Goal: Information Seeking & Learning: Check status

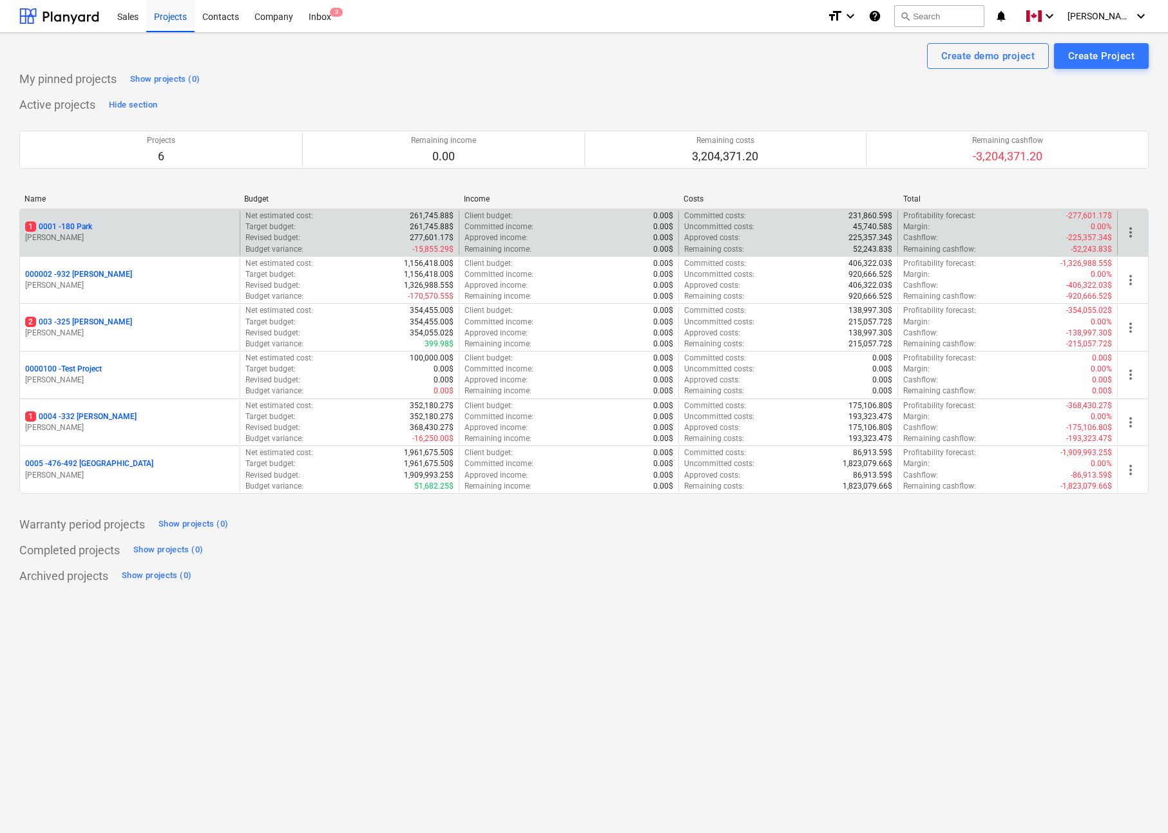
click at [85, 227] on p "1 0001 - 180 Park" at bounding box center [58, 227] width 67 height 11
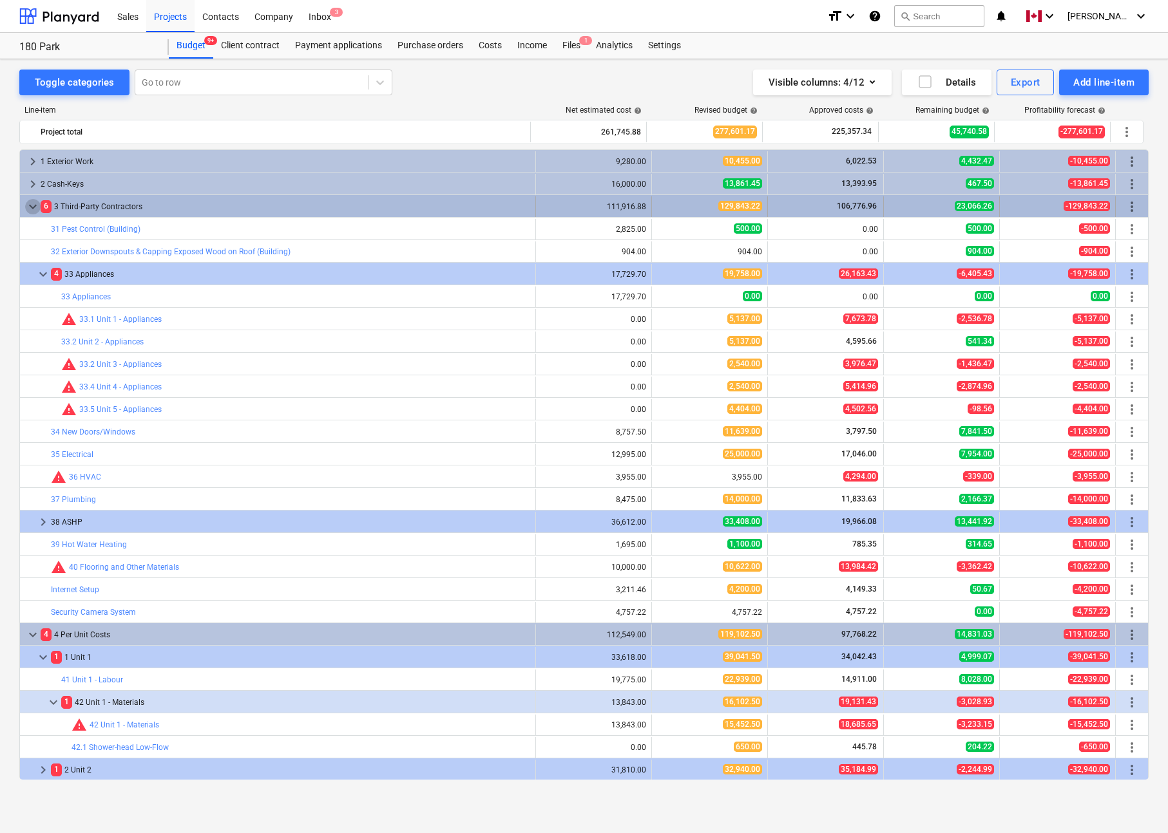
click at [33, 204] on span "keyboard_arrow_down" at bounding box center [32, 206] width 15 height 15
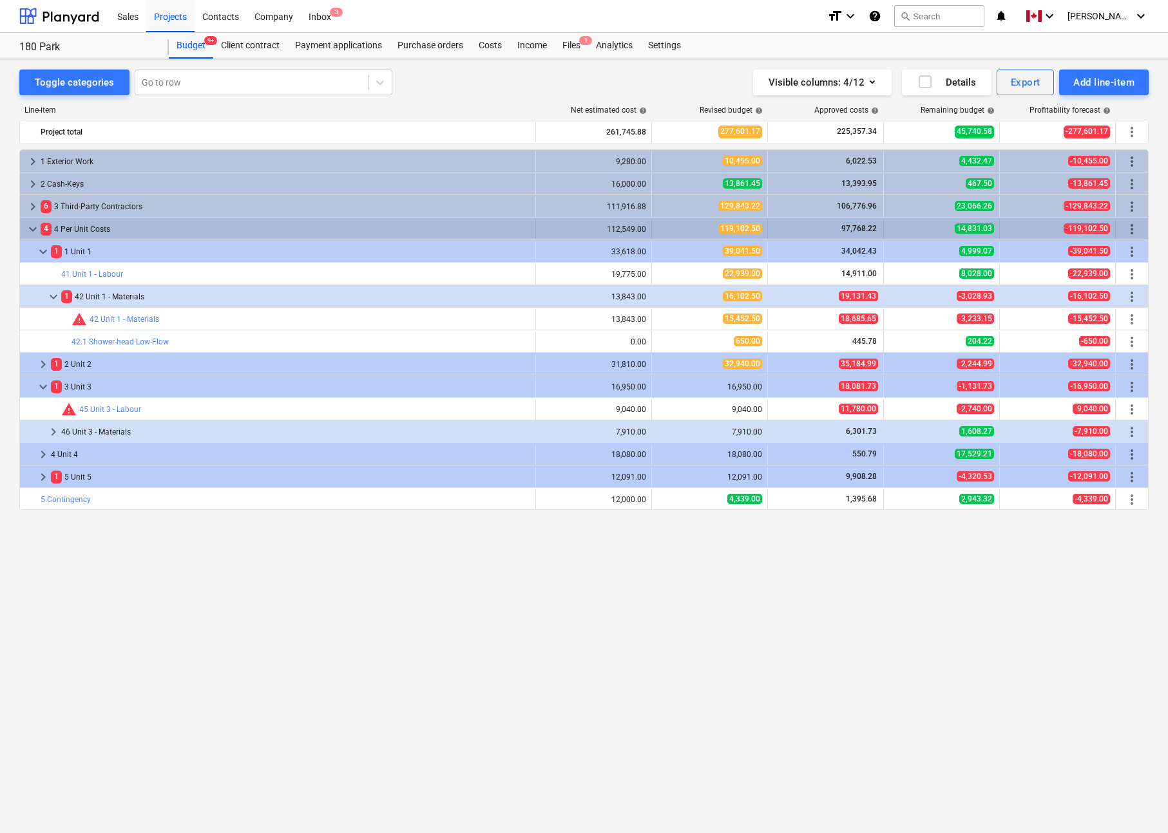
click at [36, 223] on span "keyboard_arrow_down" at bounding box center [32, 229] width 15 height 15
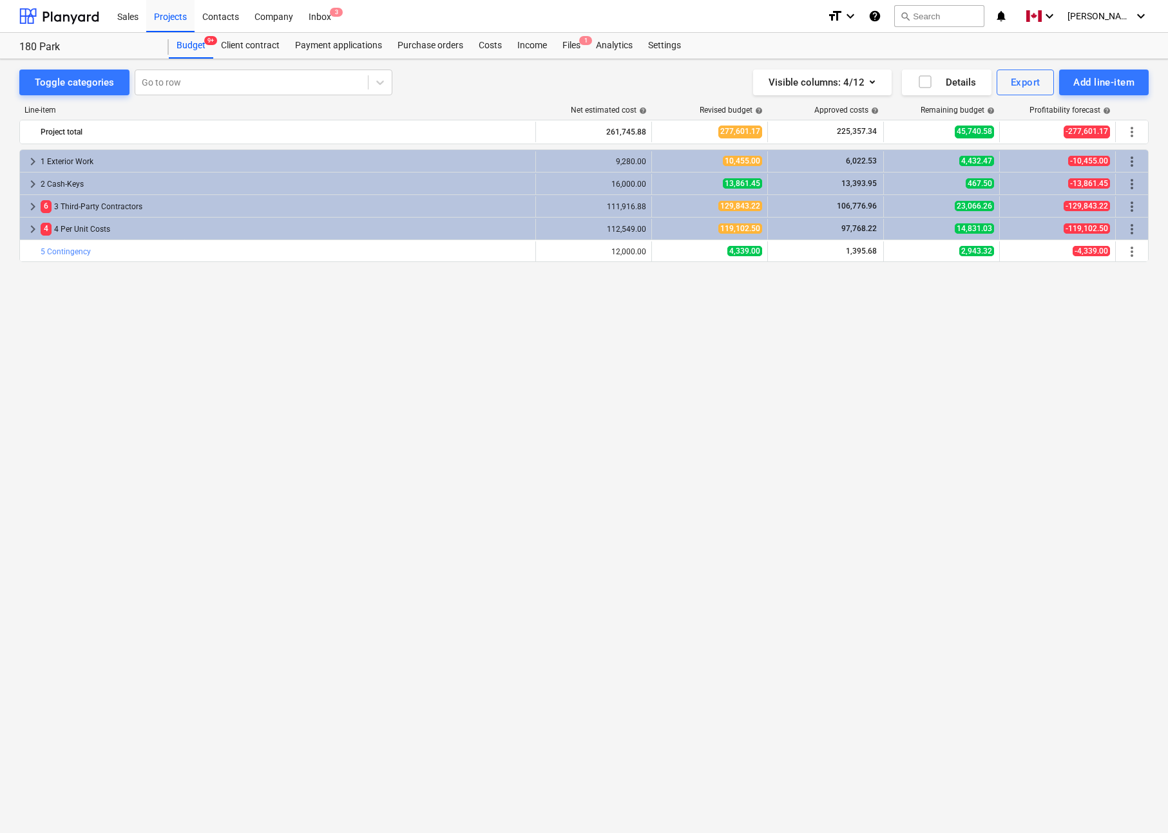
click at [197, 320] on div "keyboard_arrow_right 1 Exterior Work 9,280.00 10,455.00 6,022.53 4,432.47 -10,4…" at bounding box center [583, 464] width 1129 height 630
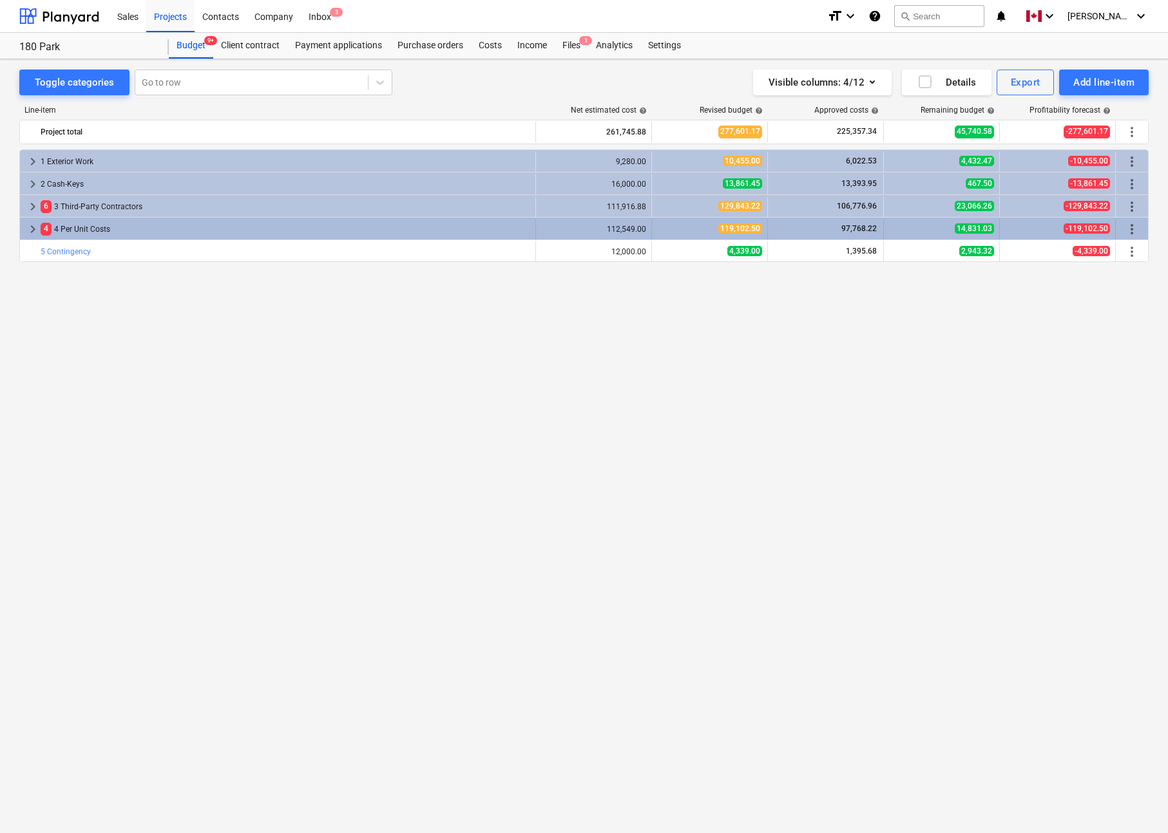
click at [31, 226] on span "keyboard_arrow_right" at bounding box center [32, 229] width 15 height 15
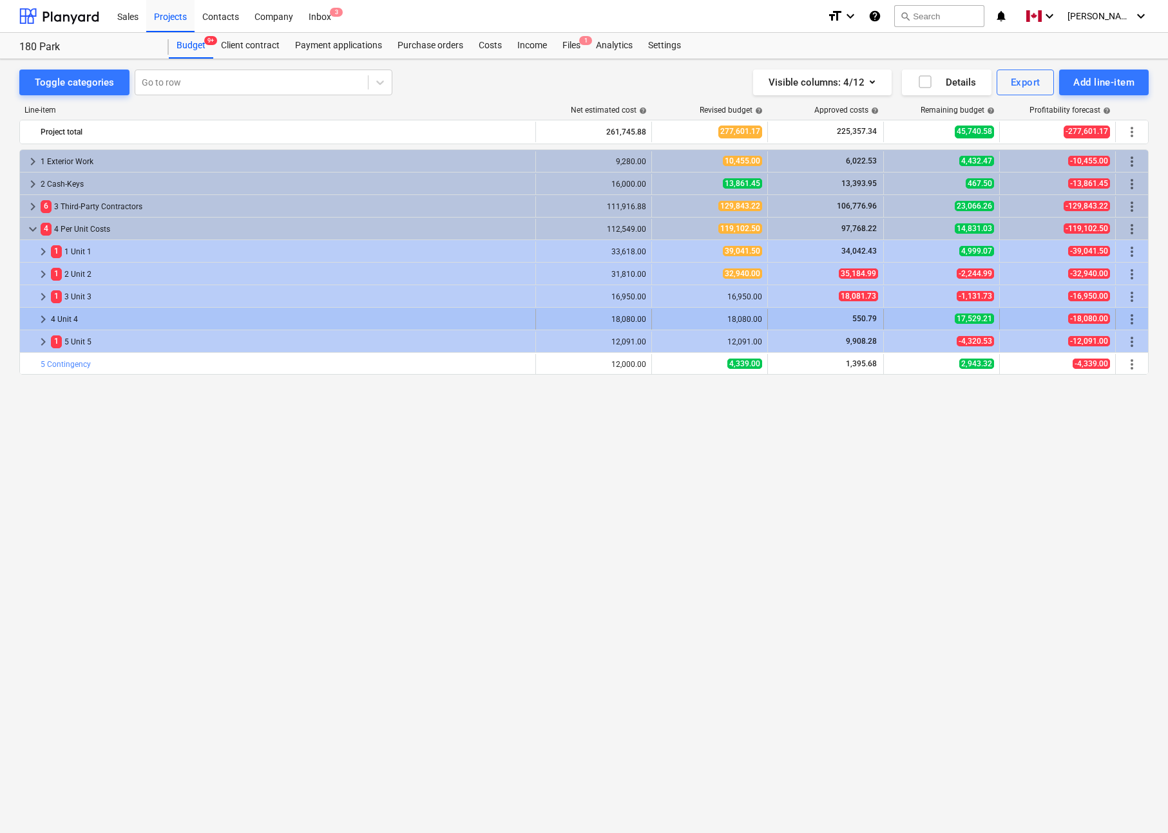
click at [40, 321] on span "keyboard_arrow_right" at bounding box center [42, 319] width 15 height 15
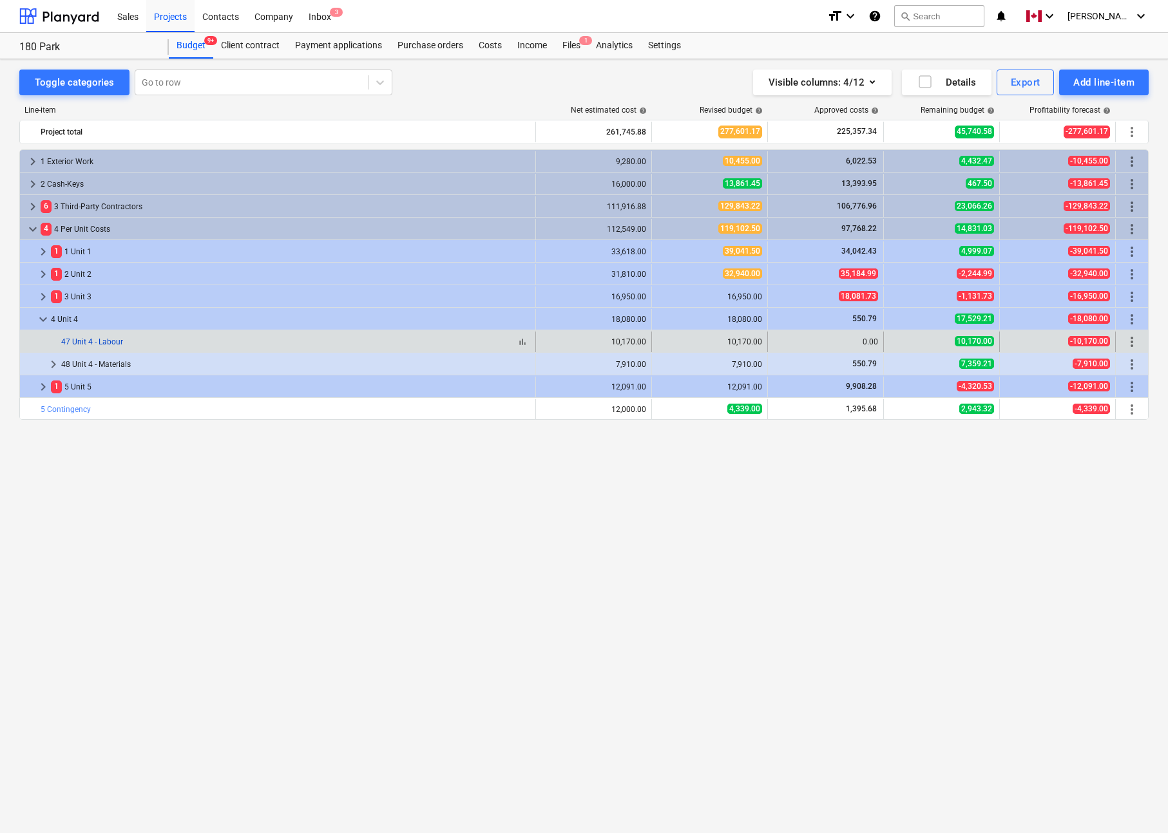
click at [102, 340] on link "47 Unit 4 - Labour" at bounding box center [92, 341] width 62 height 9
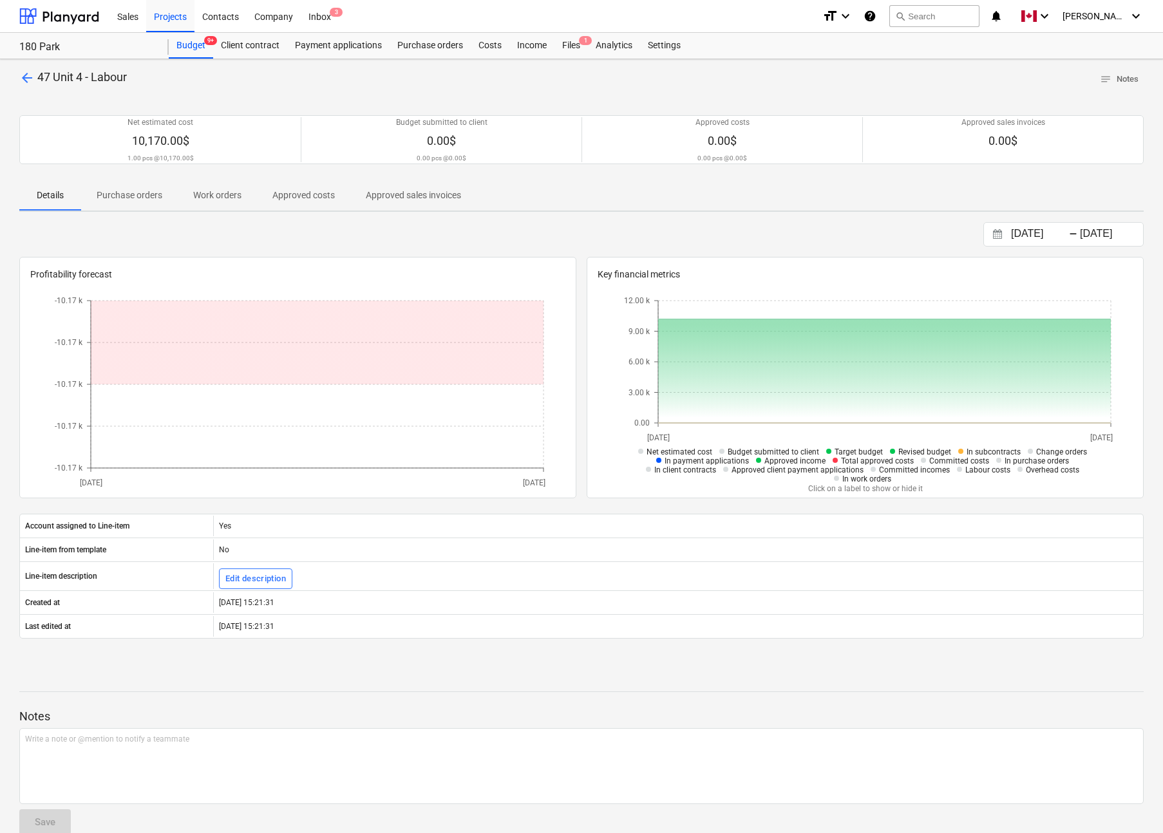
click at [326, 196] on p "Approved costs" at bounding box center [303, 196] width 62 height 14
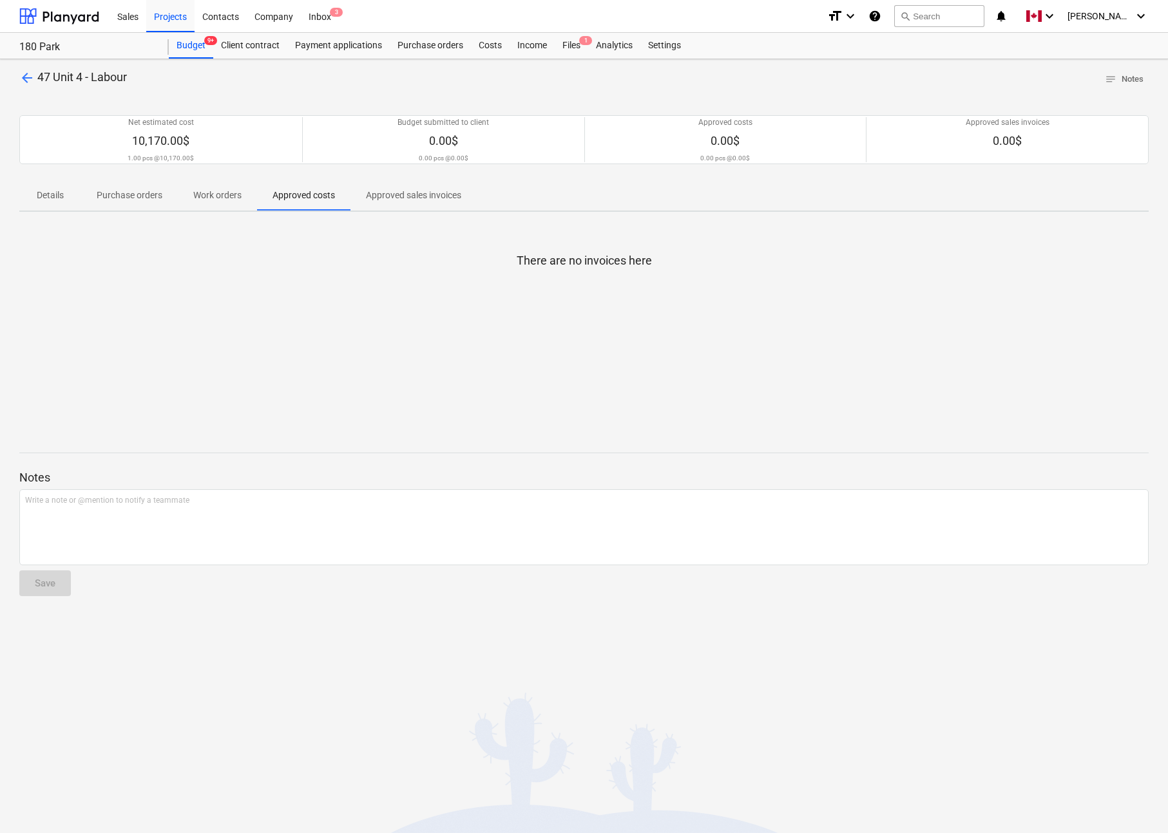
click at [80, 191] on span "Details" at bounding box center [50, 195] width 62 height 21
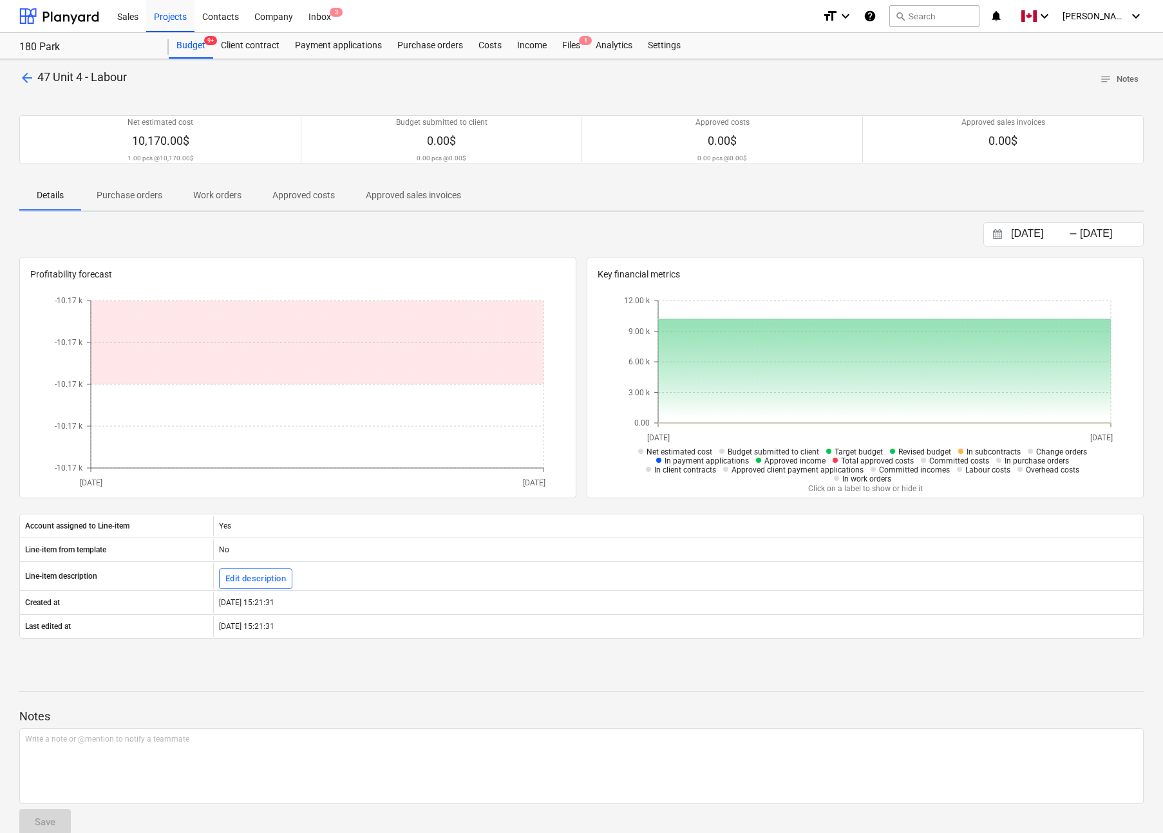
click at [25, 78] on span "arrow_back" at bounding box center [26, 77] width 15 height 15
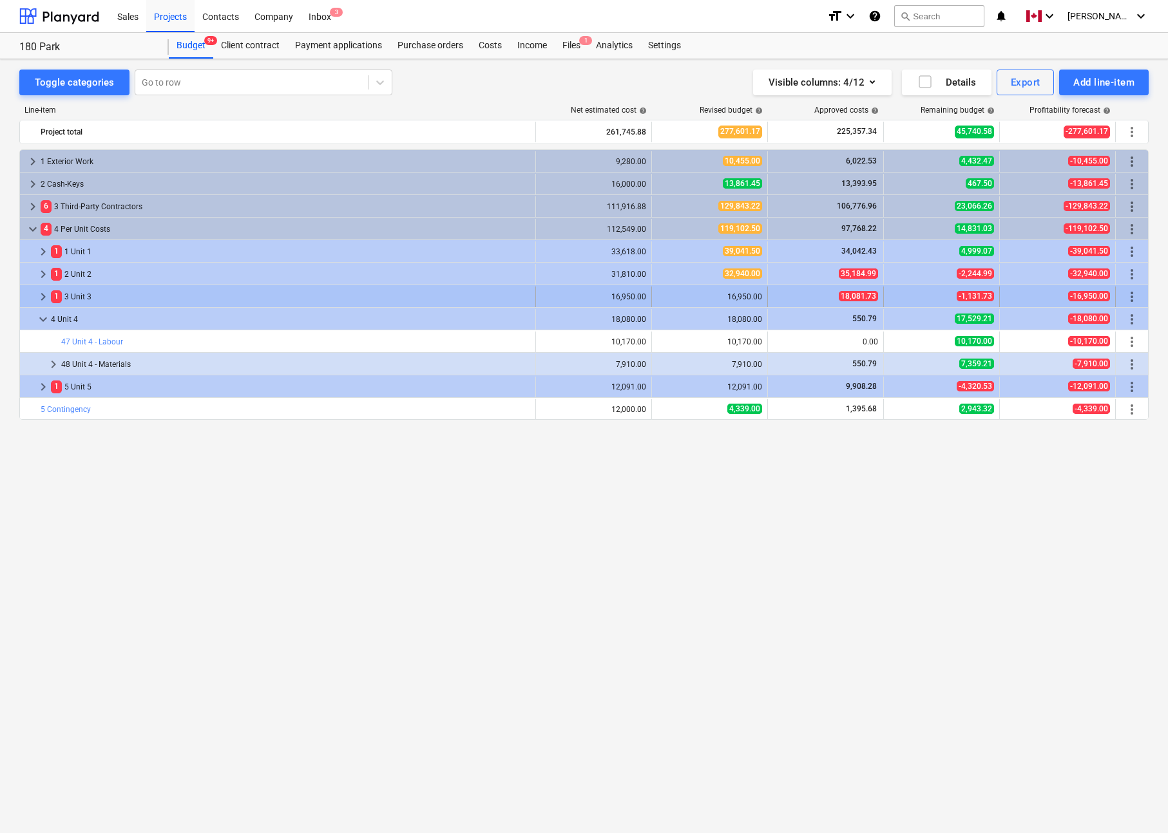
click at [44, 294] on span "keyboard_arrow_right" at bounding box center [42, 296] width 15 height 15
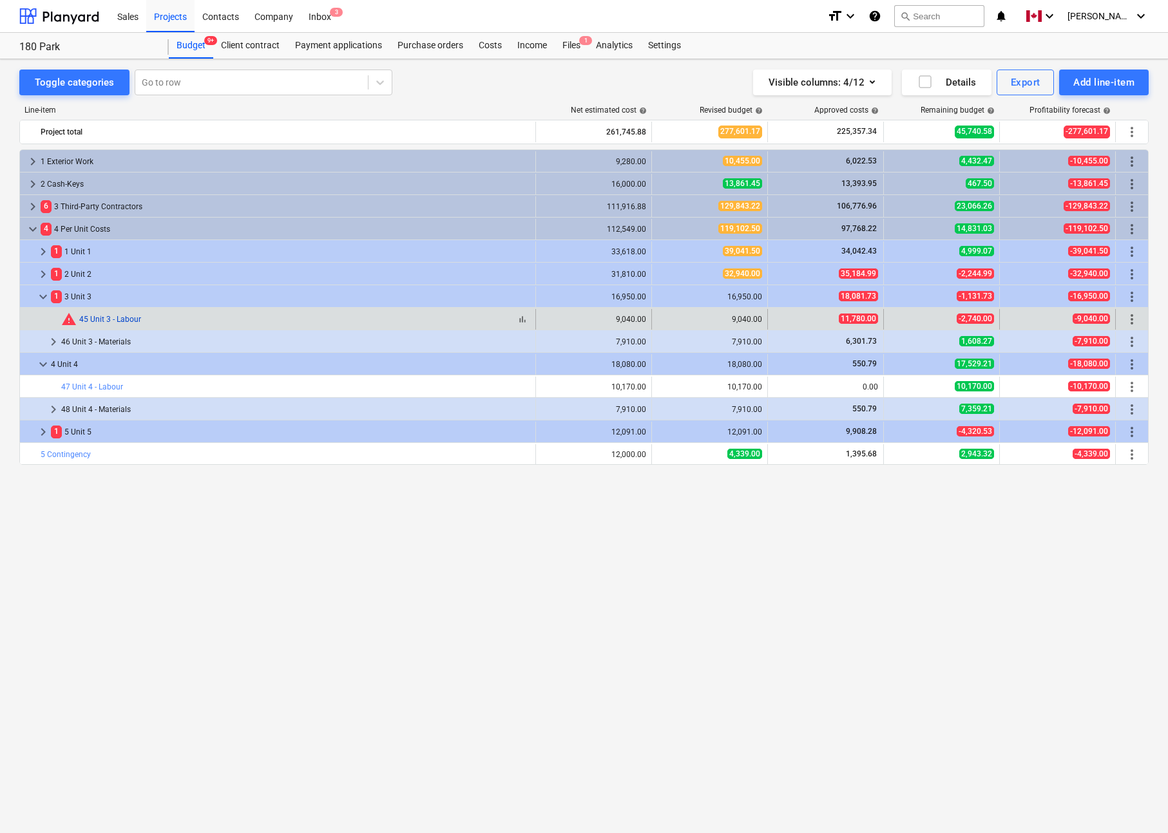
click at [113, 317] on link "45 Unit 3 - Labour" at bounding box center [110, 319] width 62 height 9
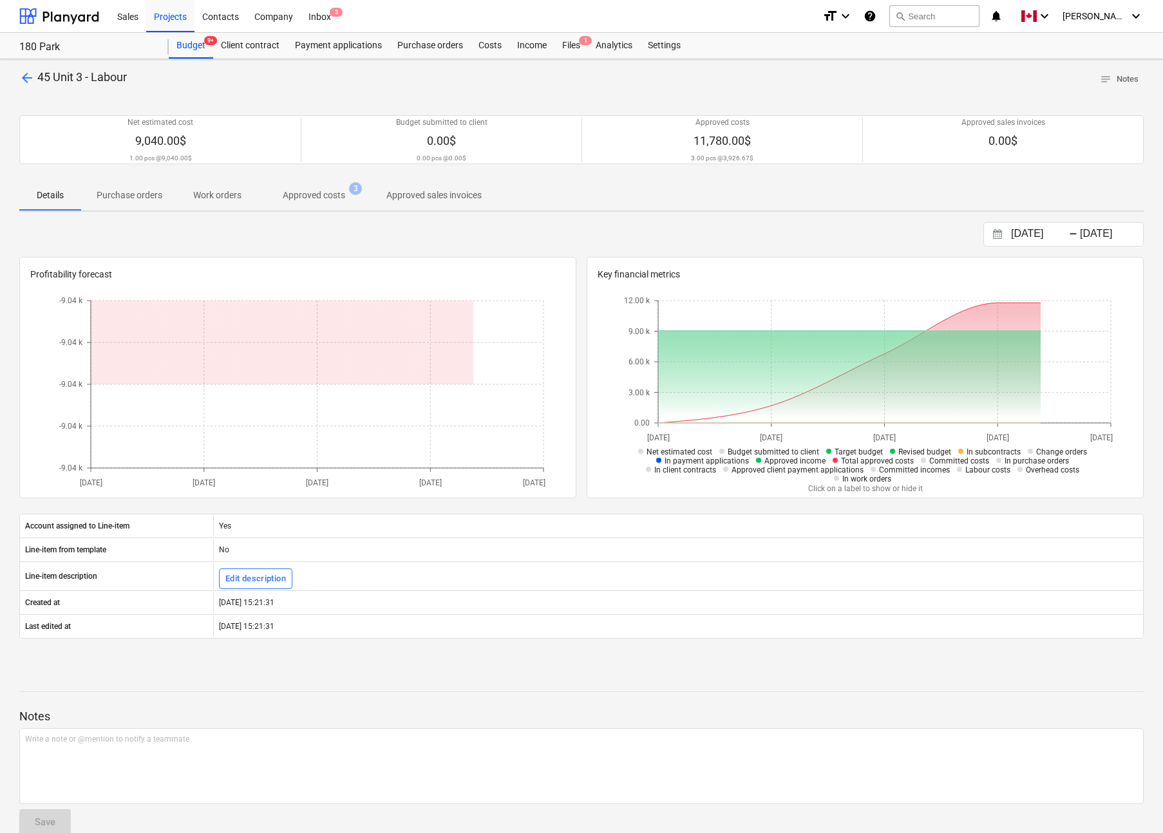
click at [317, 207] on button "Approved costs 3" at bounding box center [314, 195] width 114 height 31
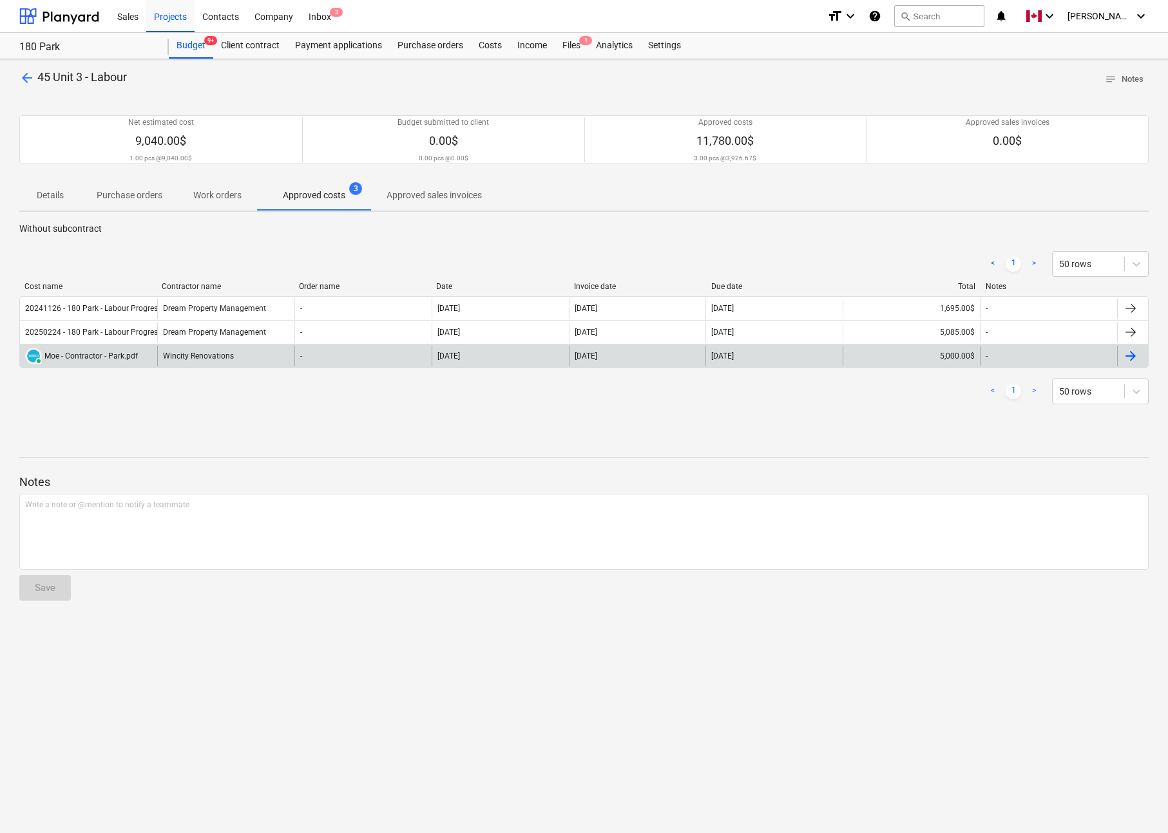
click at [1129, 357] on div at bounding box center [1129, 355] width 15 height 15
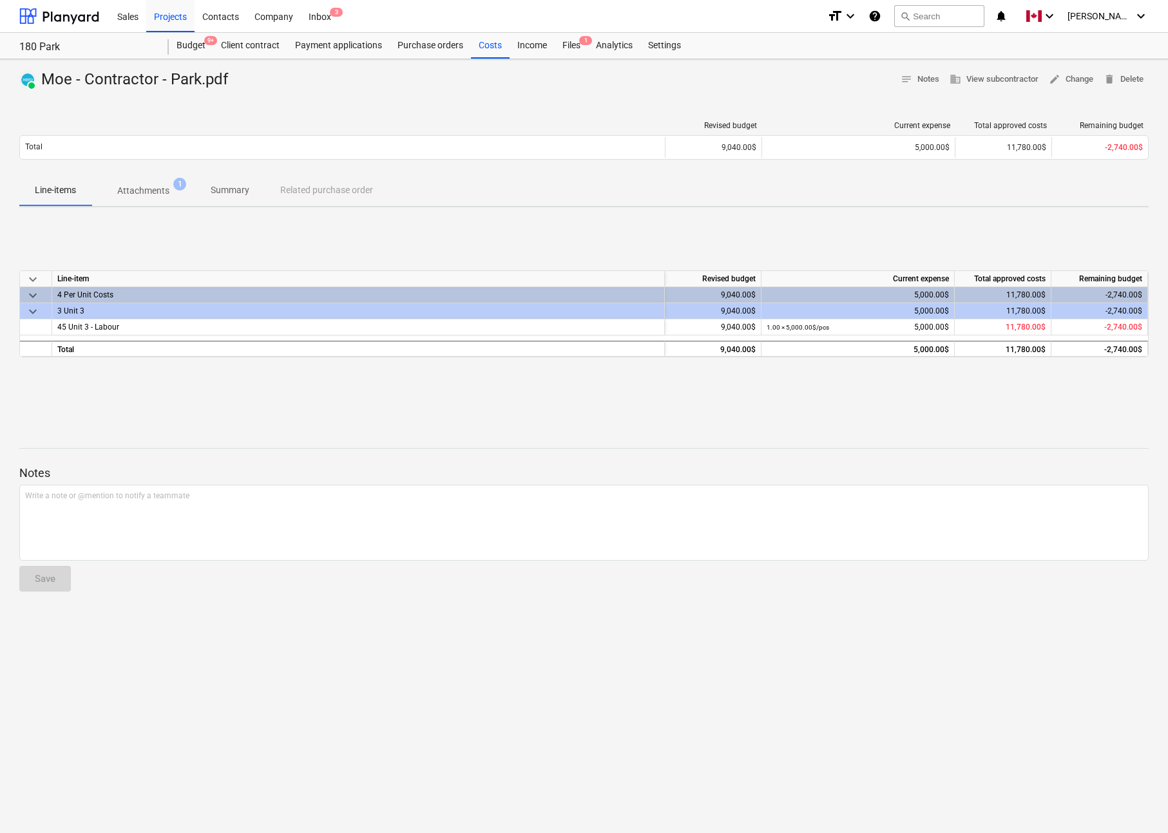
click at [146, 191] on p "Attachments" at bounding box center [143, 191] width 52 height 14
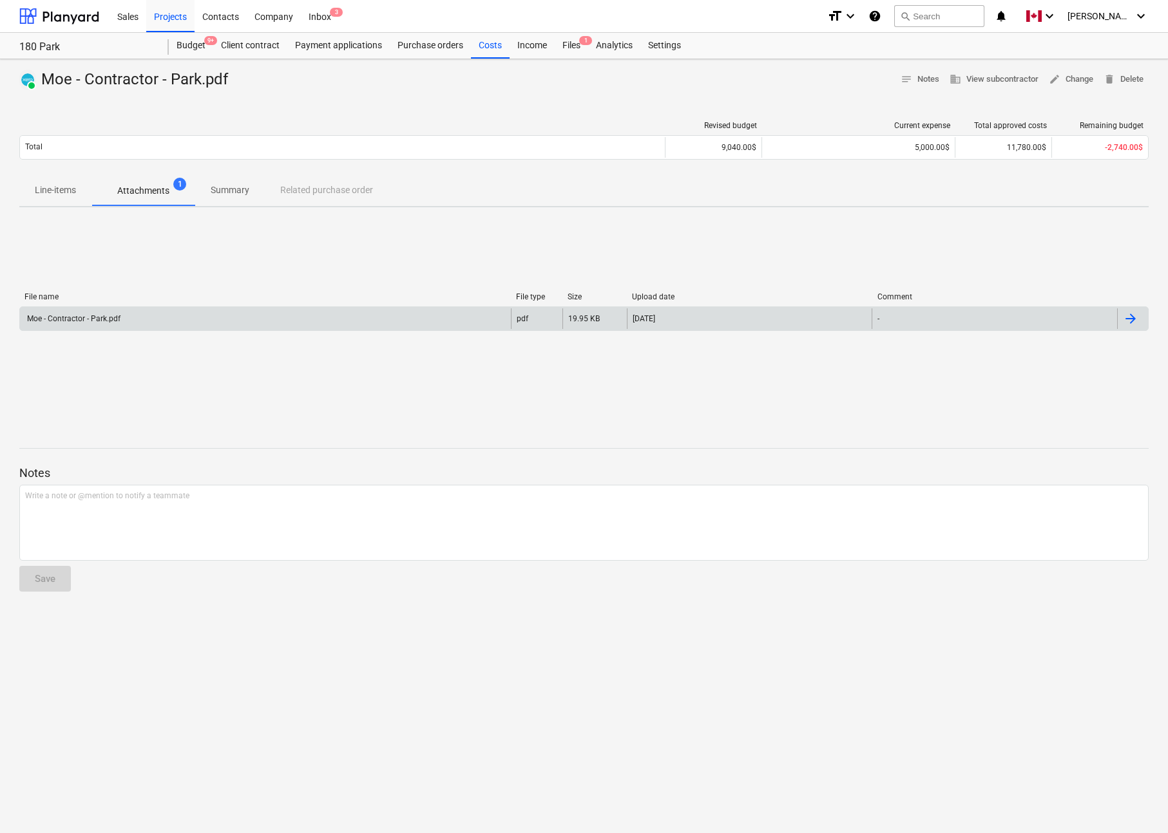
click at [1139, 314] on div at bounding box center [1132, 318] width 31 height 21
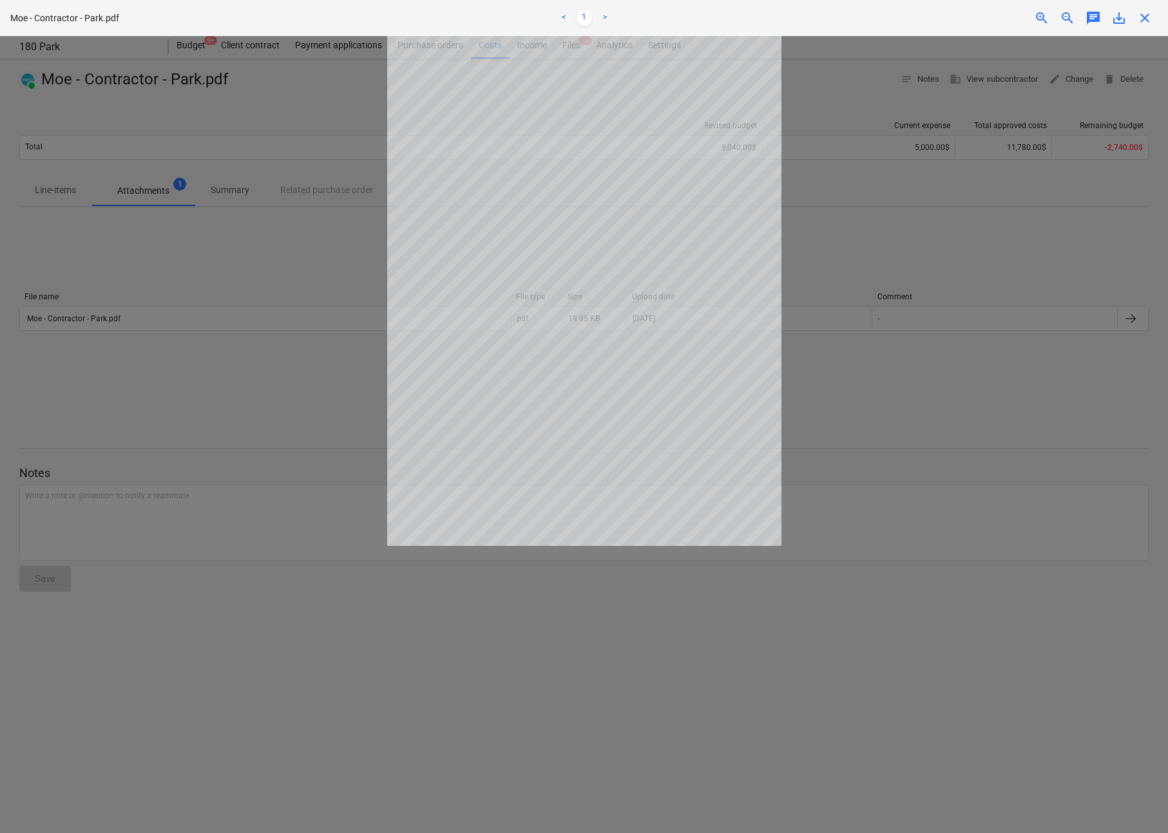
click at [1143, 23] on span "close" at bounding box center [1144, 17] width 15 height 15
